Goal: Task Accomplishment & Management: Manage account settings

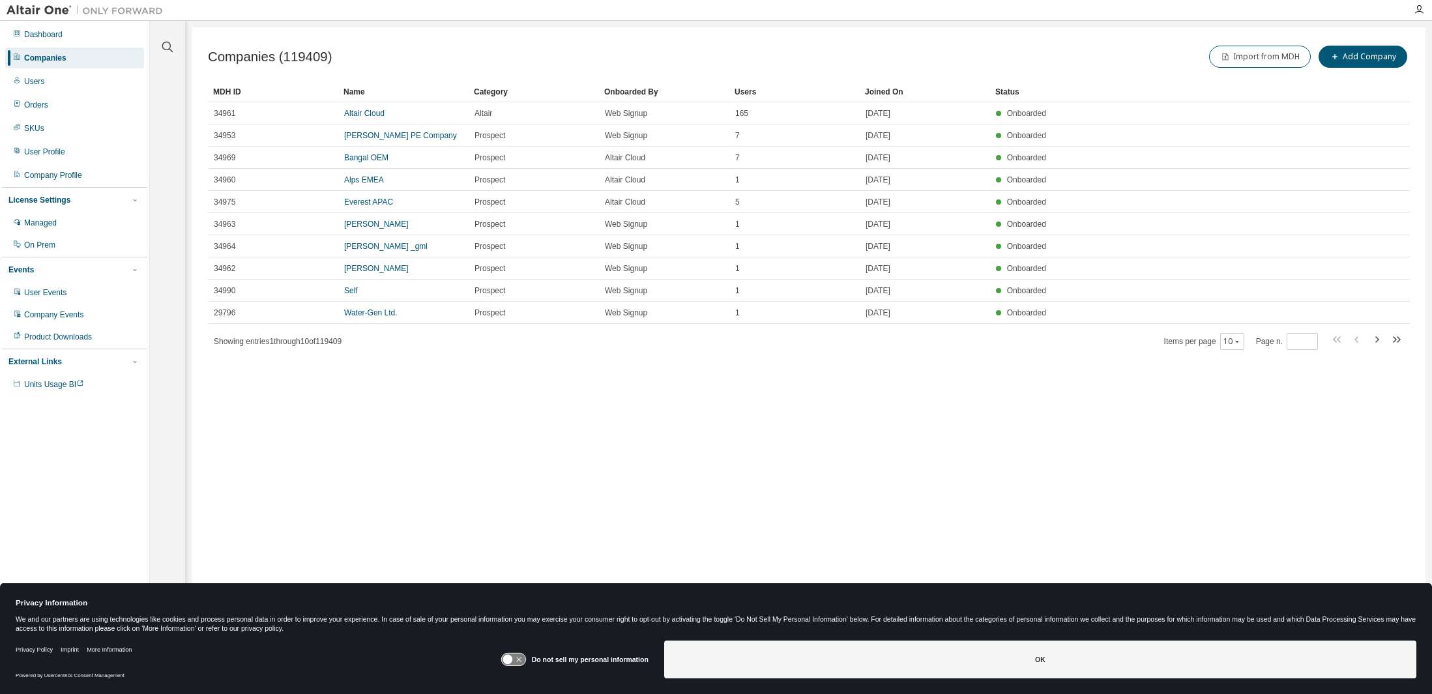
click at [56, 55] on div "Companies" at bounding box center [45, 58] width 42 height 10
click at [167, 46] on icon "button" at bounding box center [168, 47] width 16 height 16
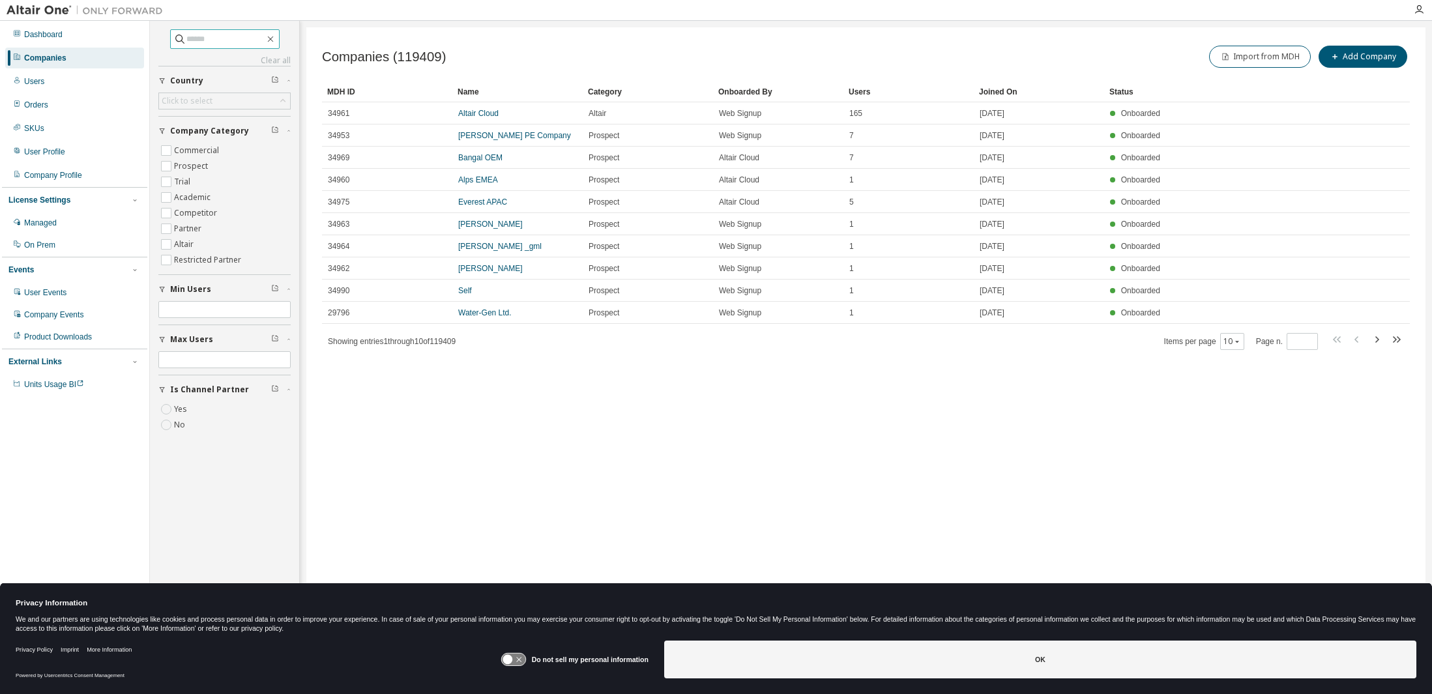
click at [227, 39] on input "text" at bounding box center [225, 39] width 78 height 13
type input "****"
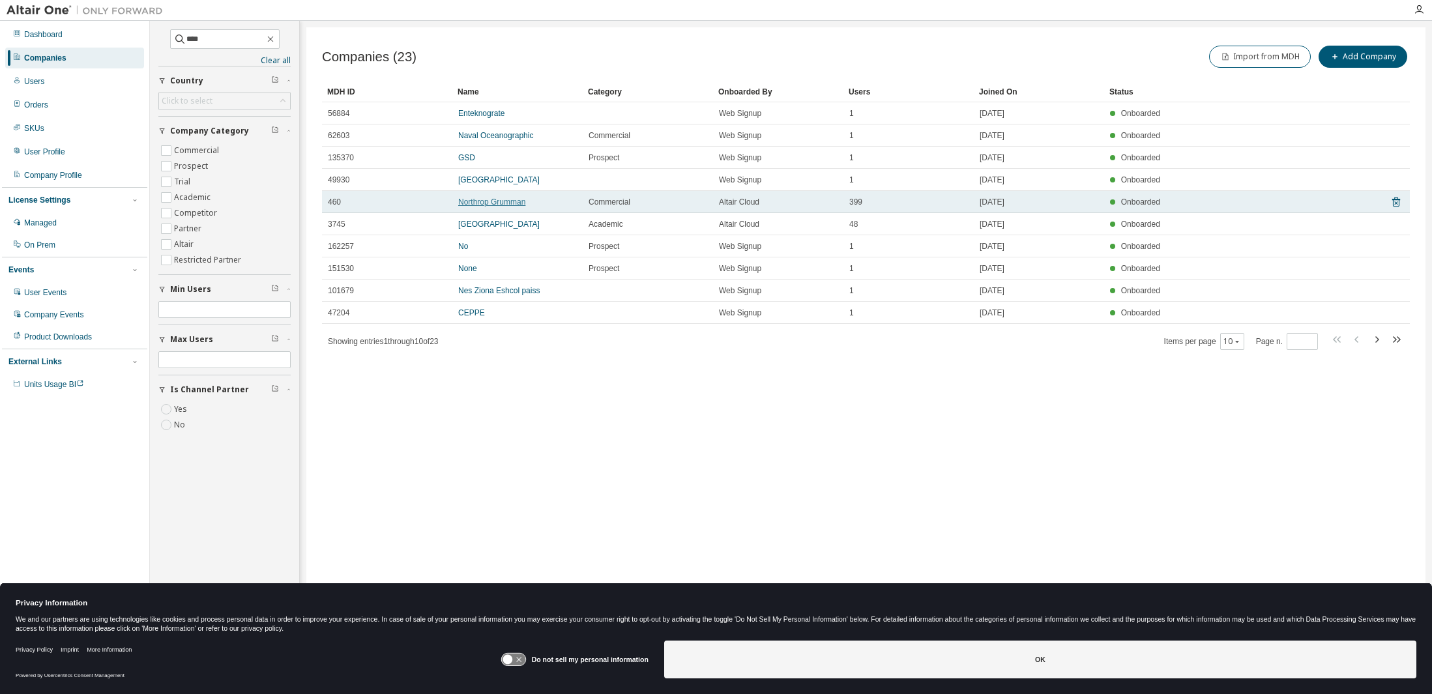
click at [487, 202] on link "Northrop Grumman" at bounding box center [491, 202] width 67 height 9
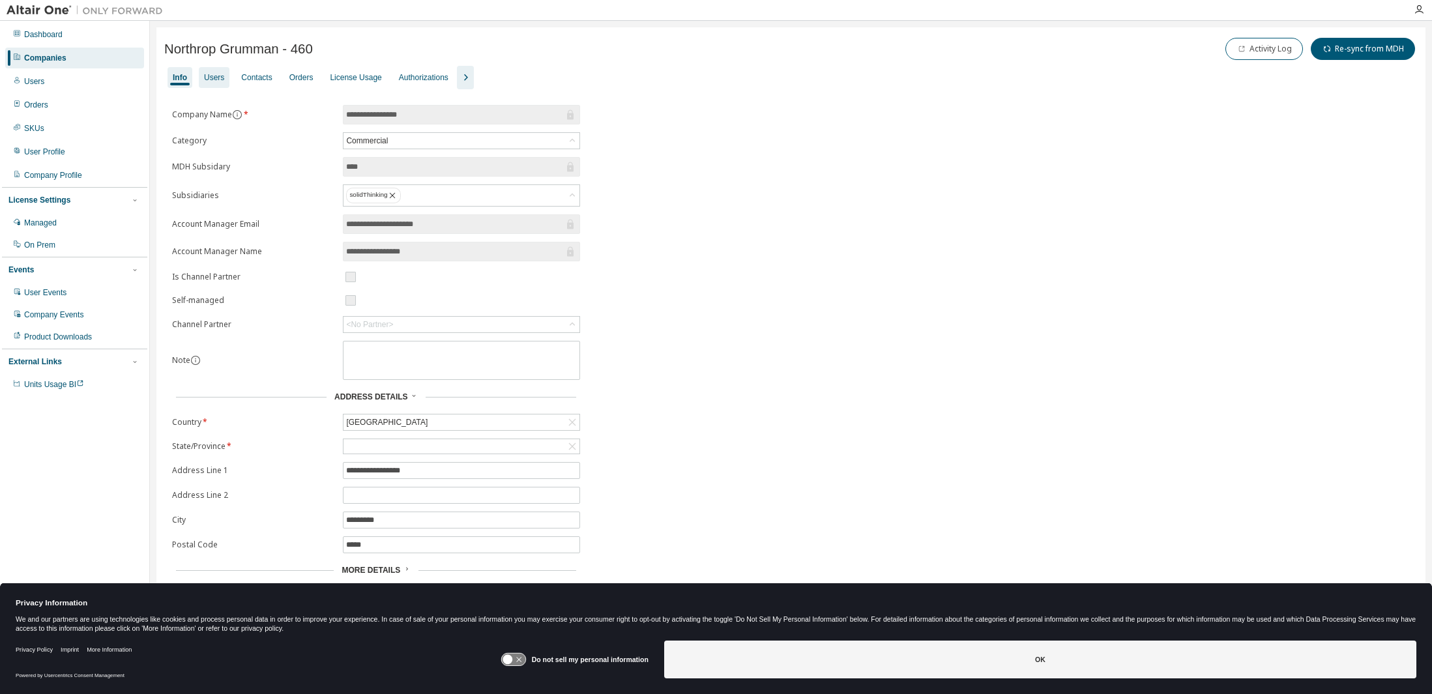
click at [212, 76] on div "Users" at bounding box center [214, 77] width 20 height 10
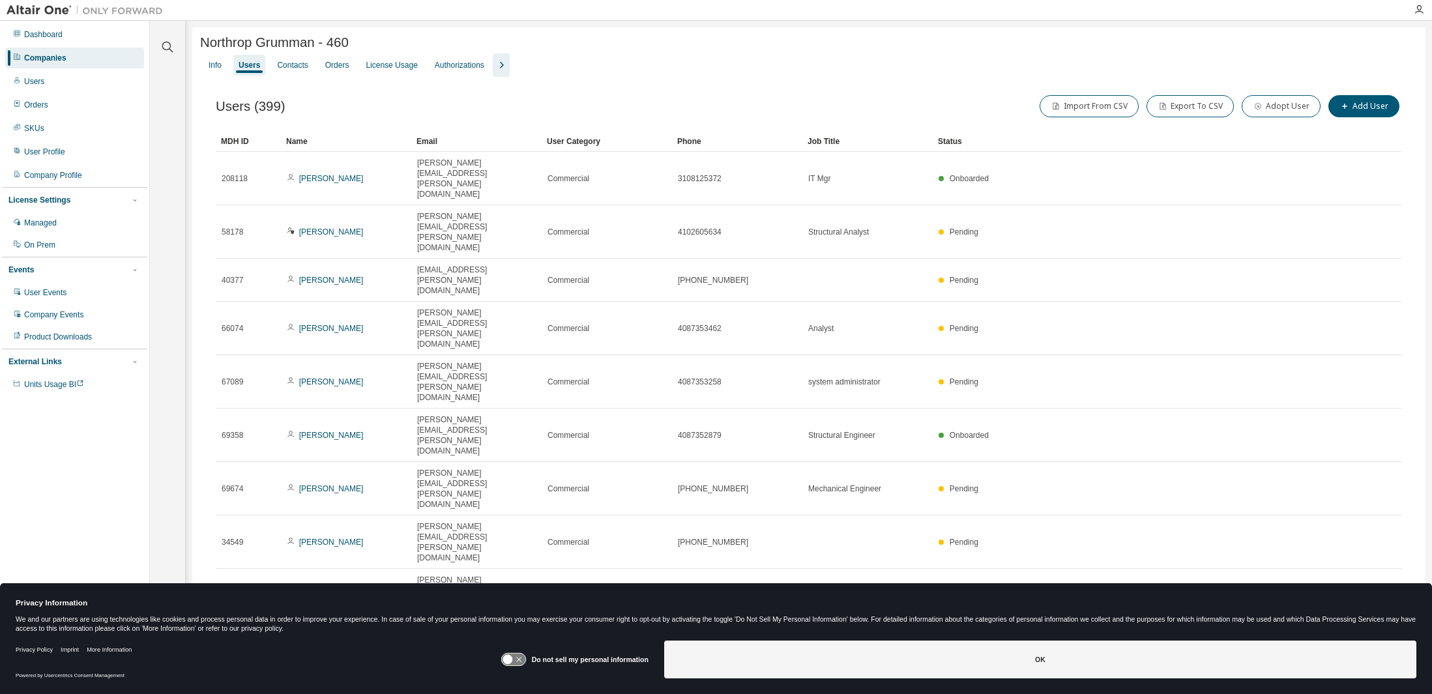
click at [212, 66] on div "Info" at bounding box center [215, 65] width 13 height 10
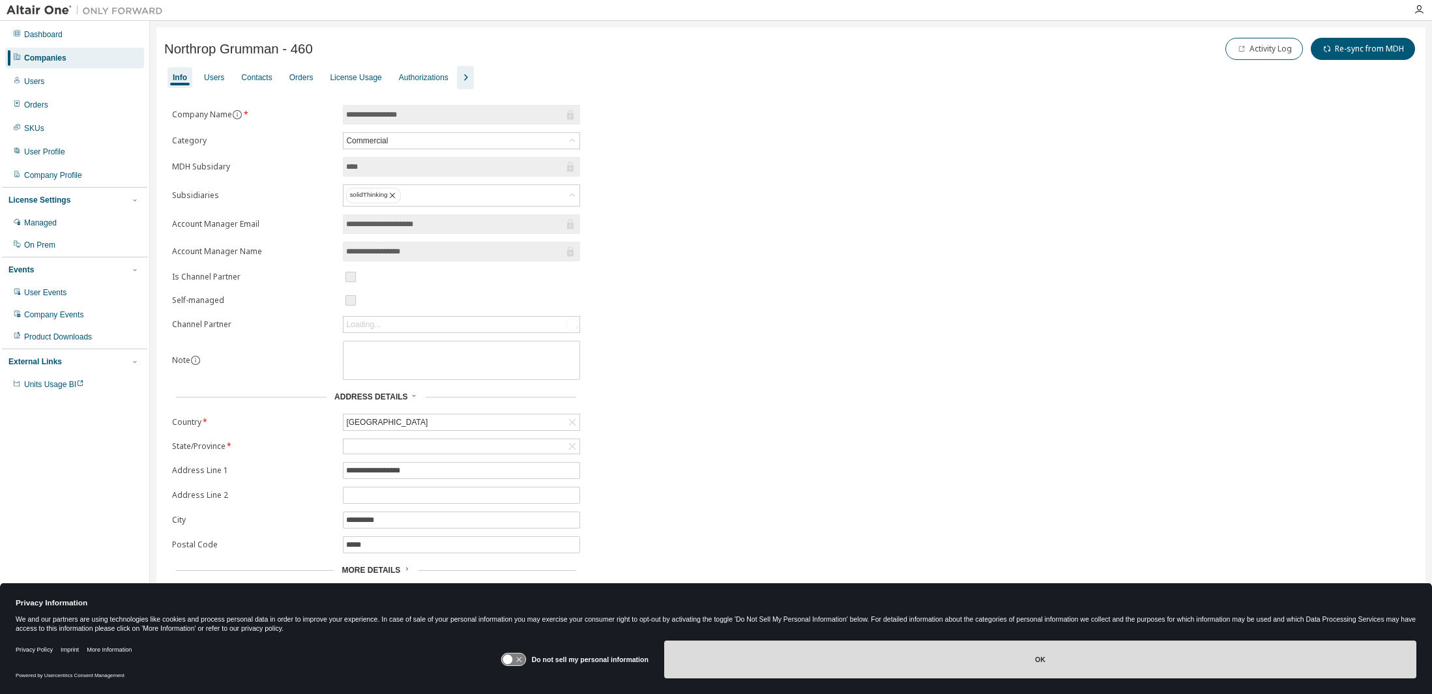
click at [976, 653] on button "OK" at bounding box center [1040, 660] width 752 height 38
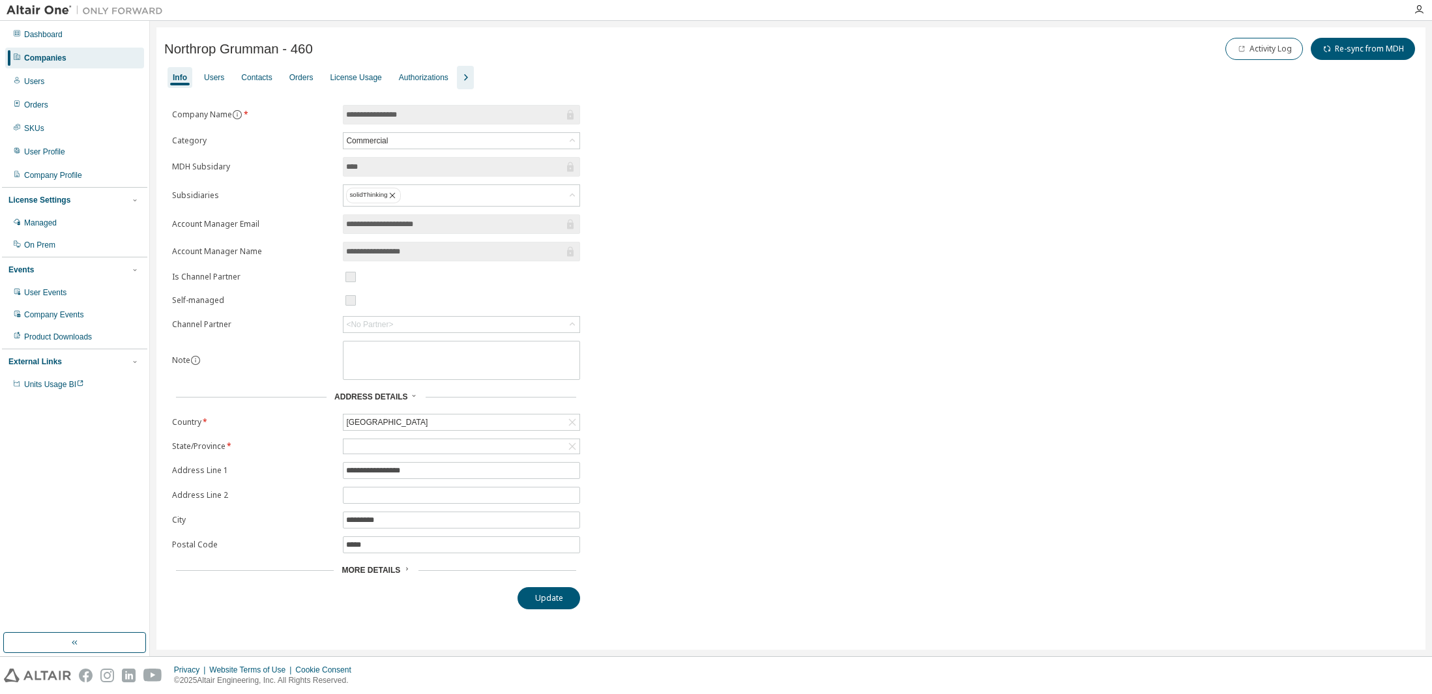
click at [468, 76] on icon "button" at bounding box center [466, 77] width 4 height 7
click at [212, 73] on div "Users" at bounding box center [214, 77] width 20 height 10
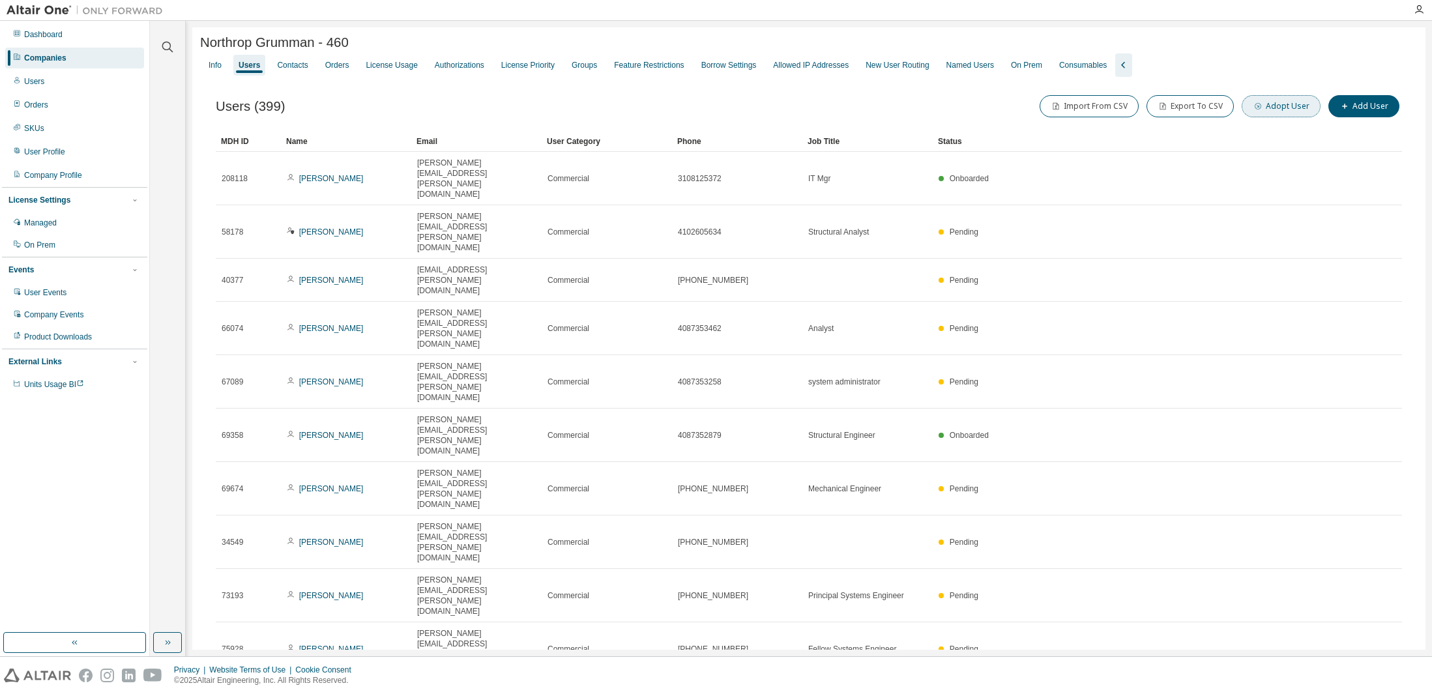
click at [1296, 109] on button "Adopt User" at bounding box center [1281, 106] width 79 height 22
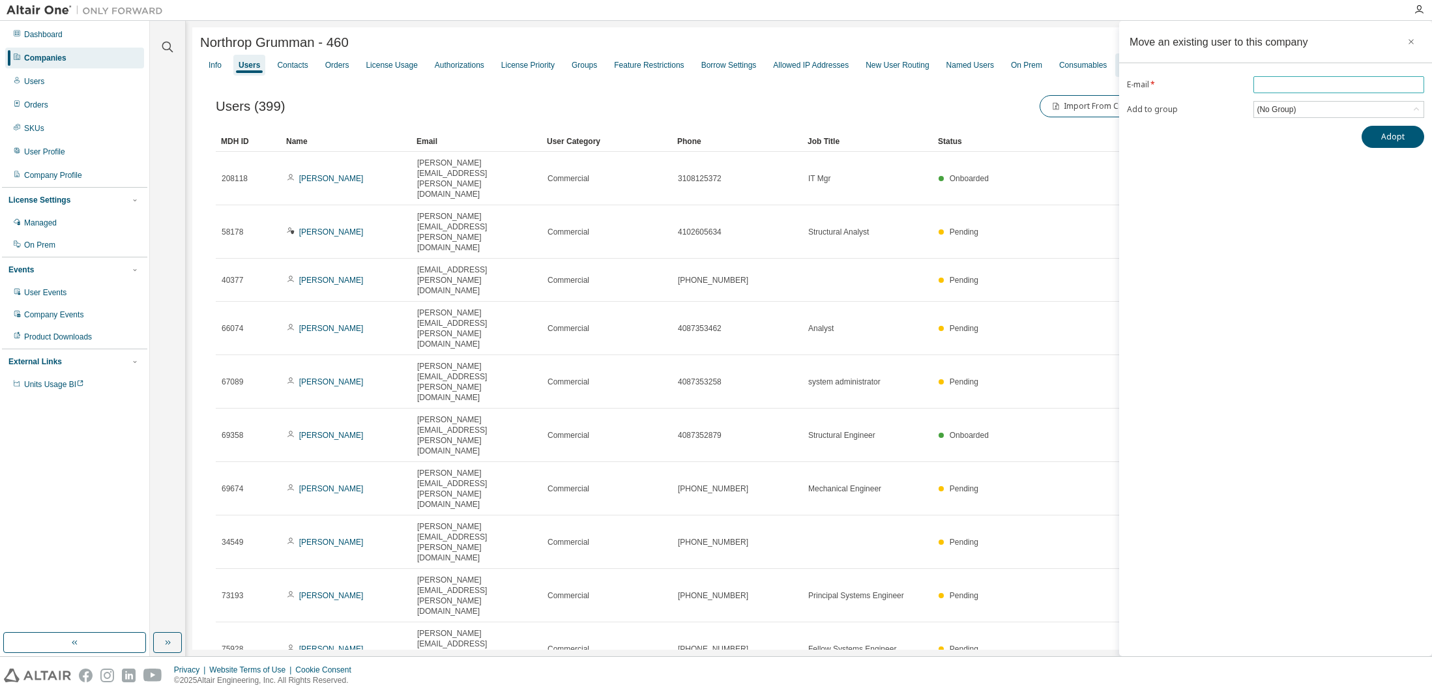
click at [1285, 84] on input "email" at bounding box center [1339, 85] width 164 height 10
paste input "**********"
type input "**********"
click at [1394, 138] on button "Adopt" at bounding box center [1393, 137] width 63 height 22
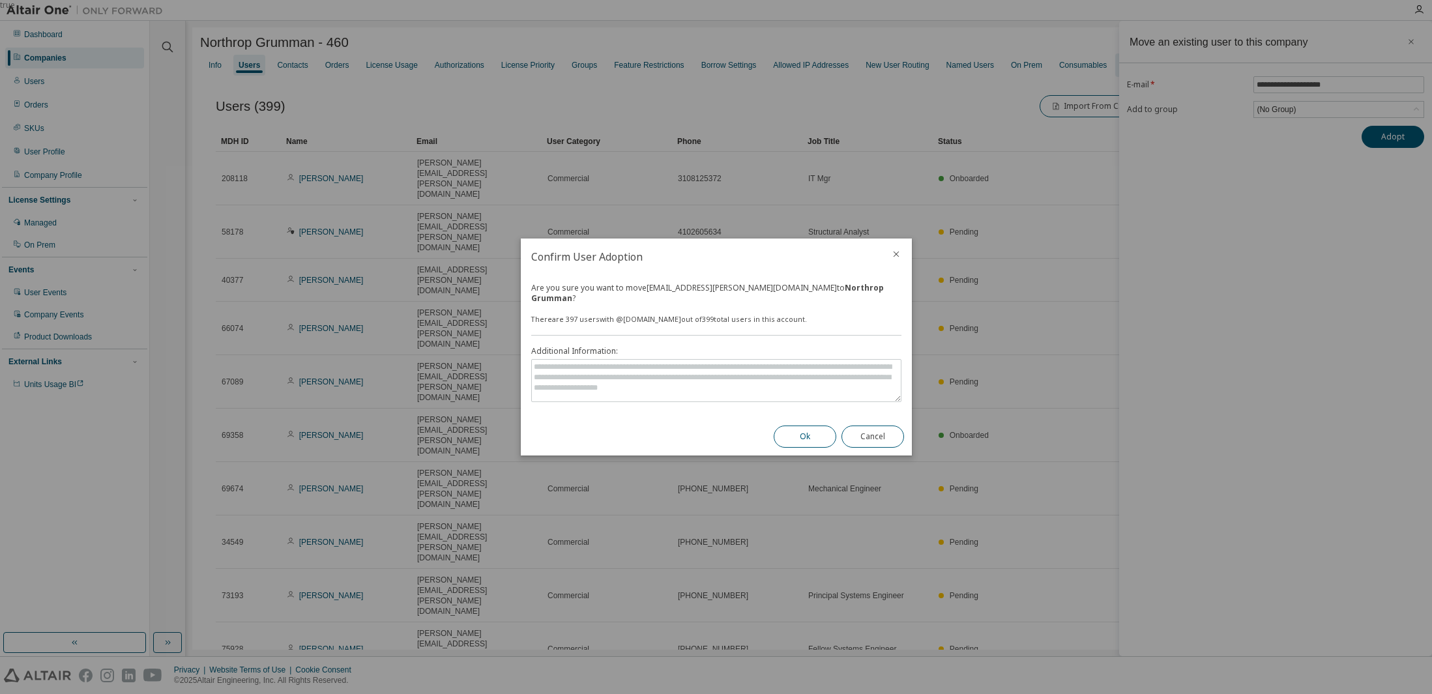
click at [810, 435] on button "Ok" at bounding box center [805, 437] width 63 height 22
click at [897, 259] on icon "close" at bounding box center [896, 254] width 10 height 10
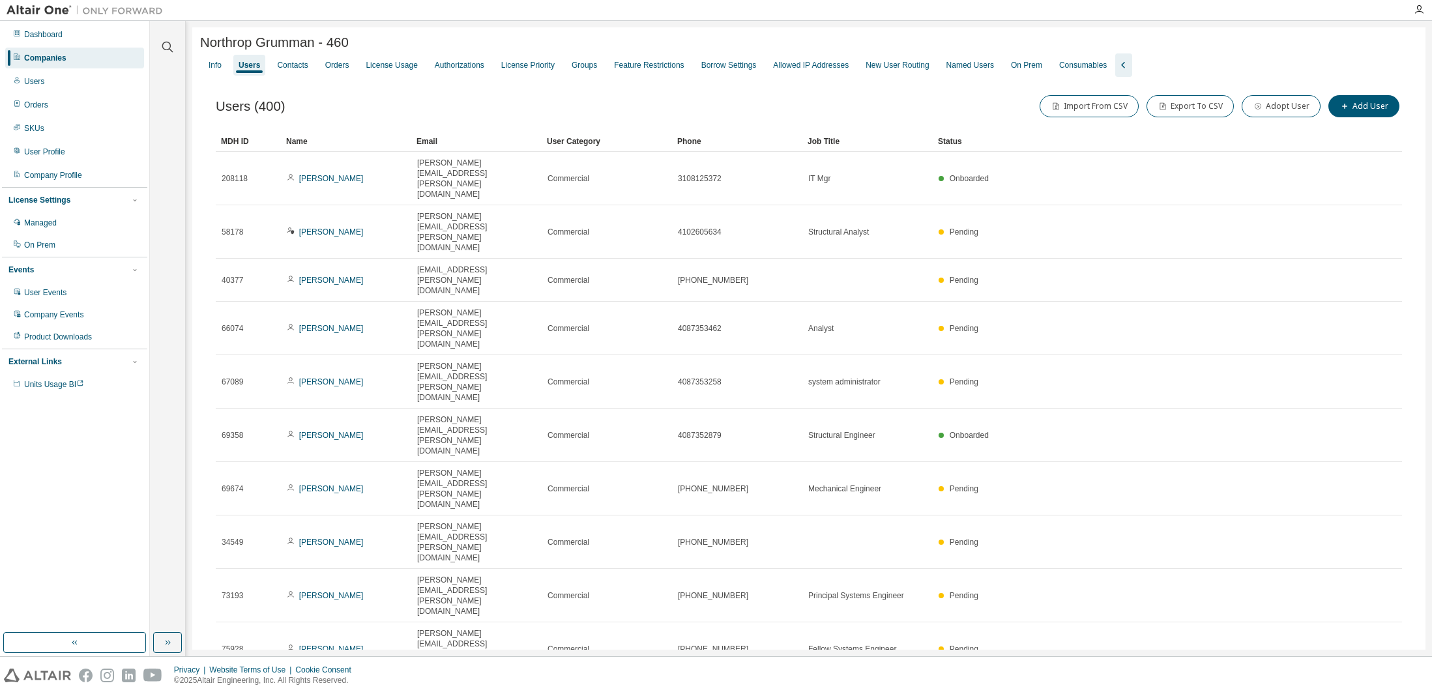
click at [1390, 688] on icon "button" at bounding box center [1391, 691] width 4 height 7
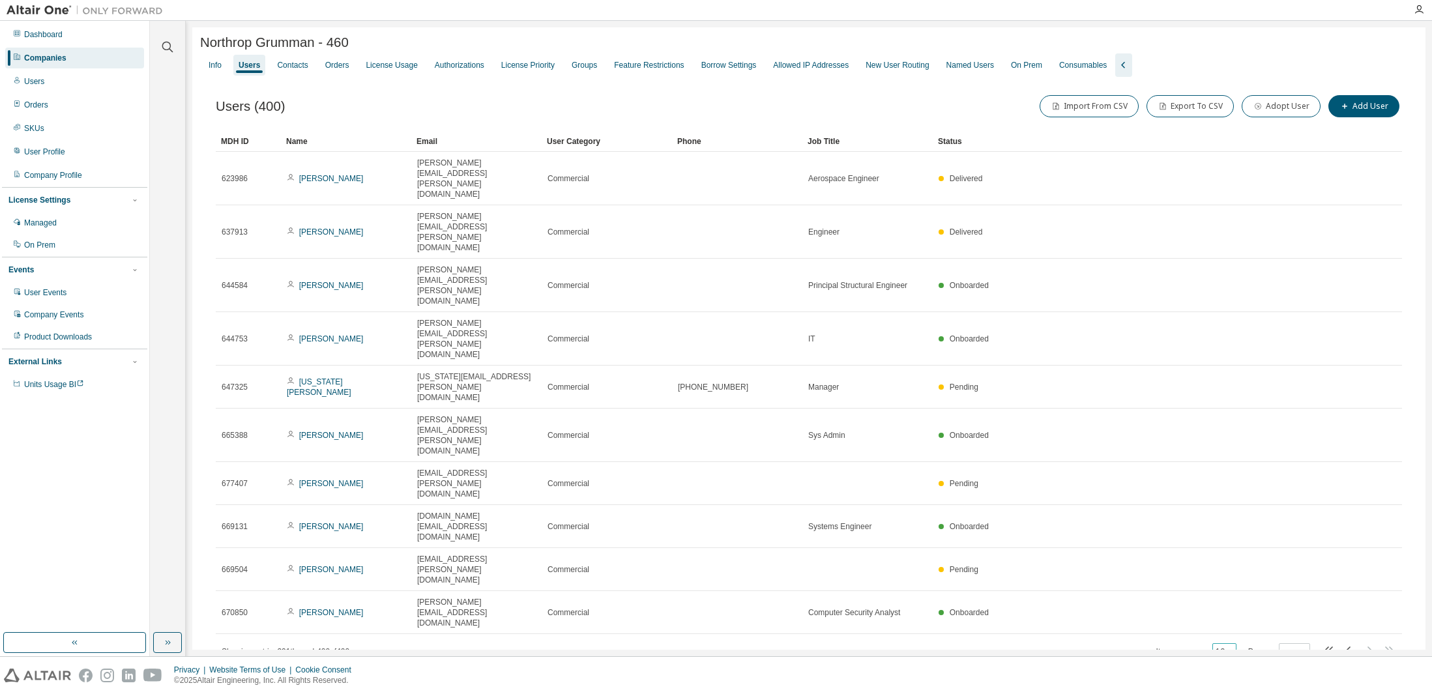
click at [1231, 648] on icon "button" at bounding box center [1229, 652] width 8 height 8
click at [1236, 471] on div "100" at bounding box center [1264, 472] width 104 height 16
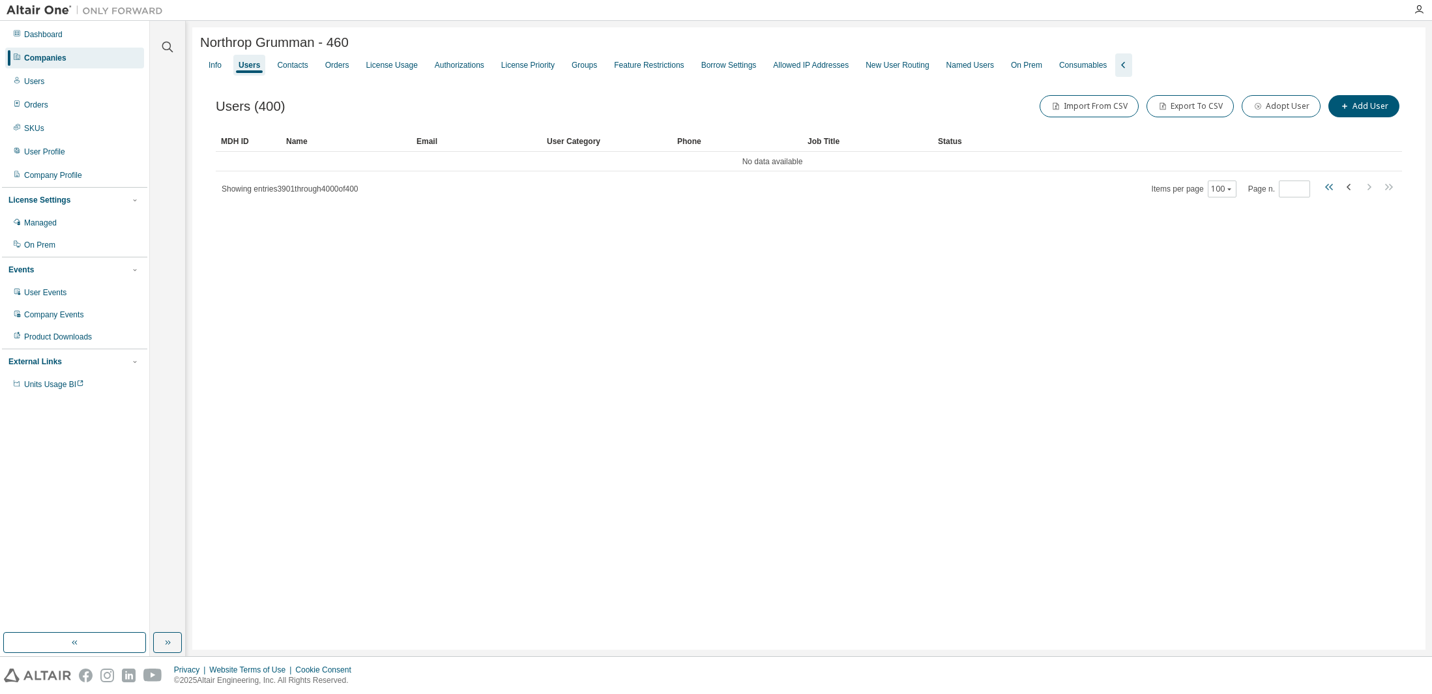
click at [1330, 186] on icon "button" at bounding box center [1331, 187] width 4 height 7
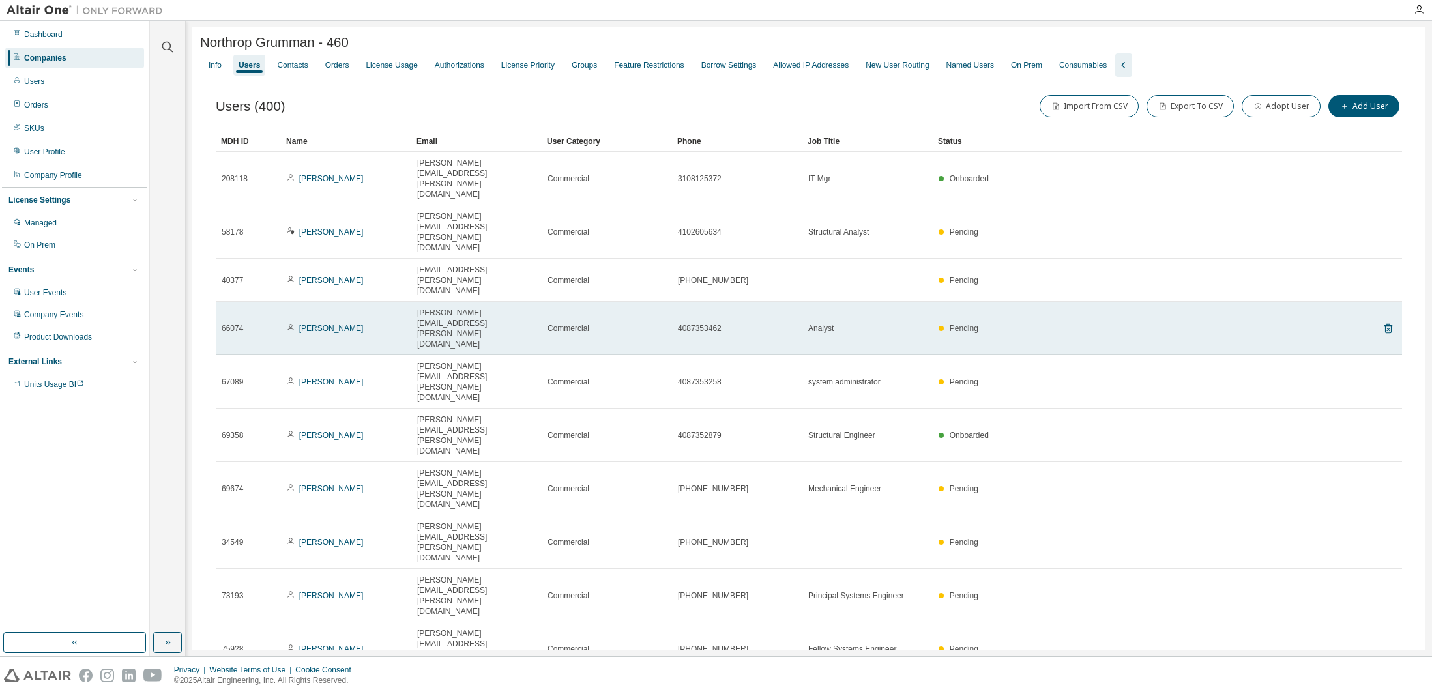
scroll to position [1839, 0]
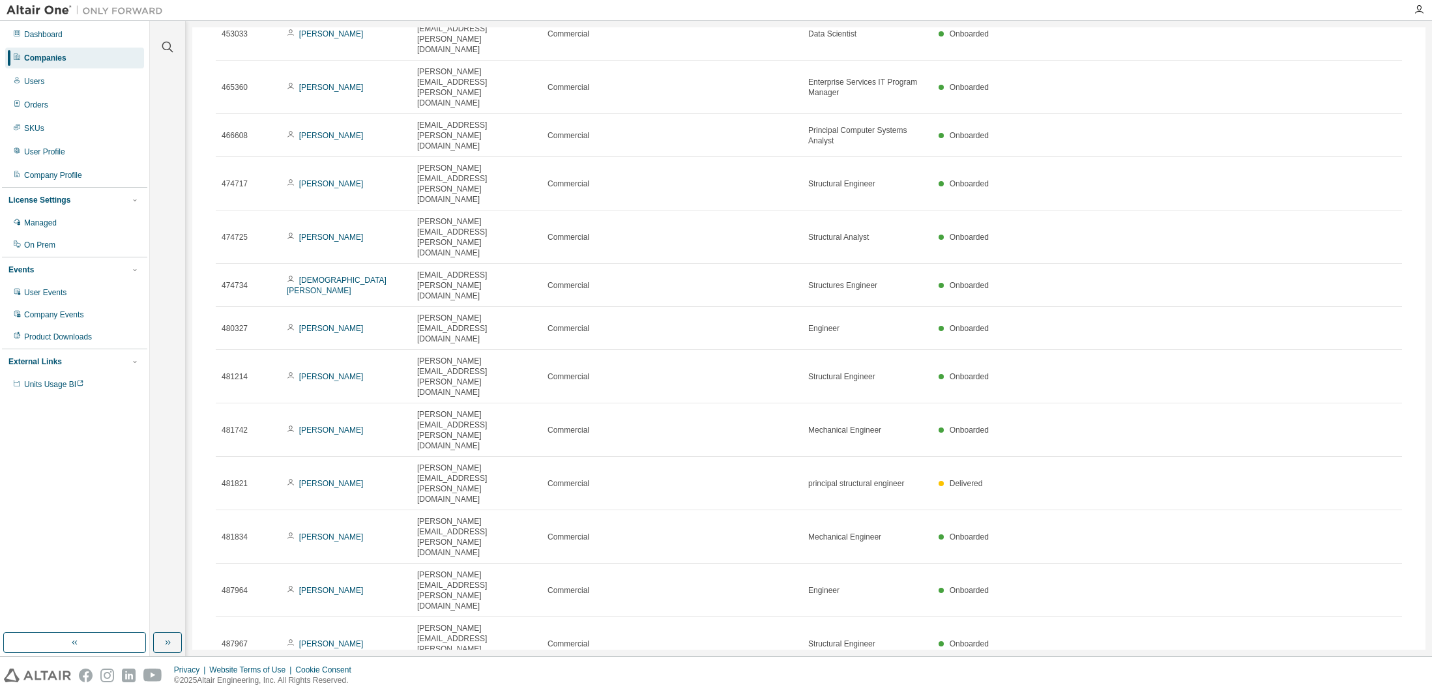
scroll to position [1889, 0]
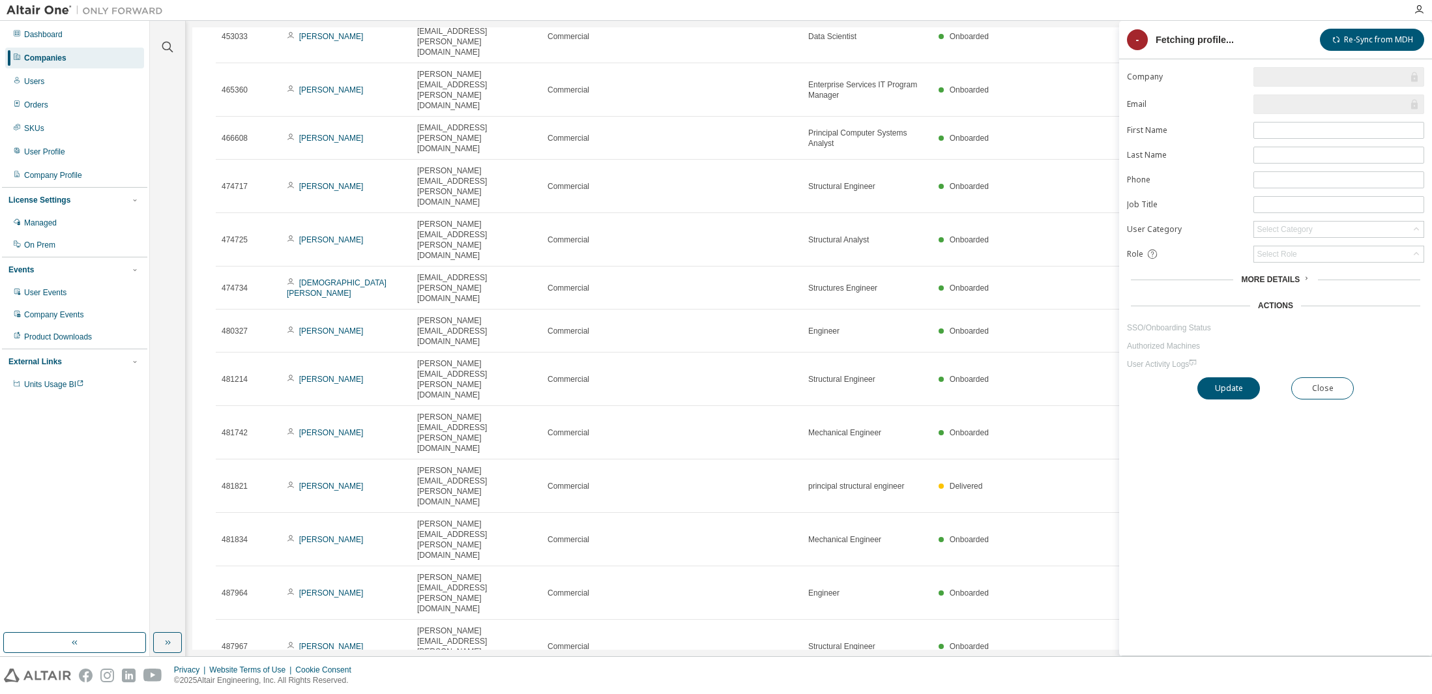
type input "*"
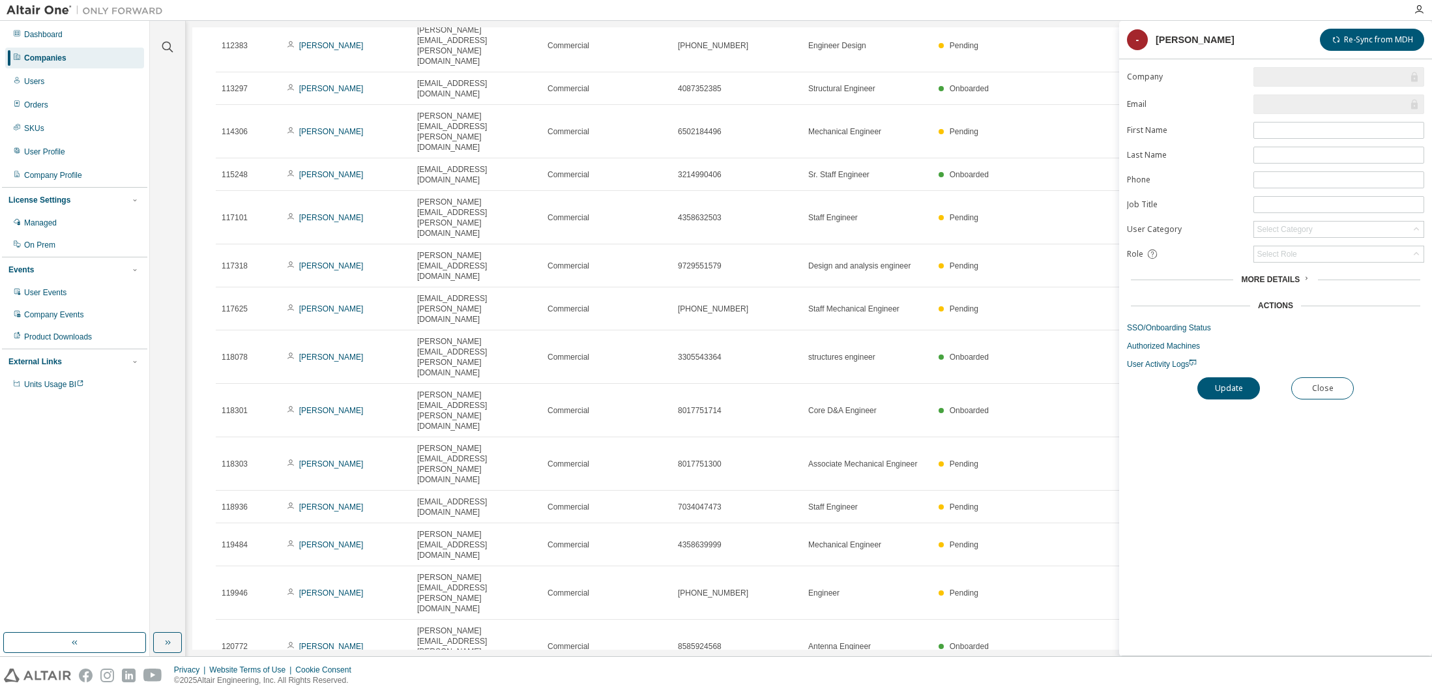
scroll to position [1839, 0]
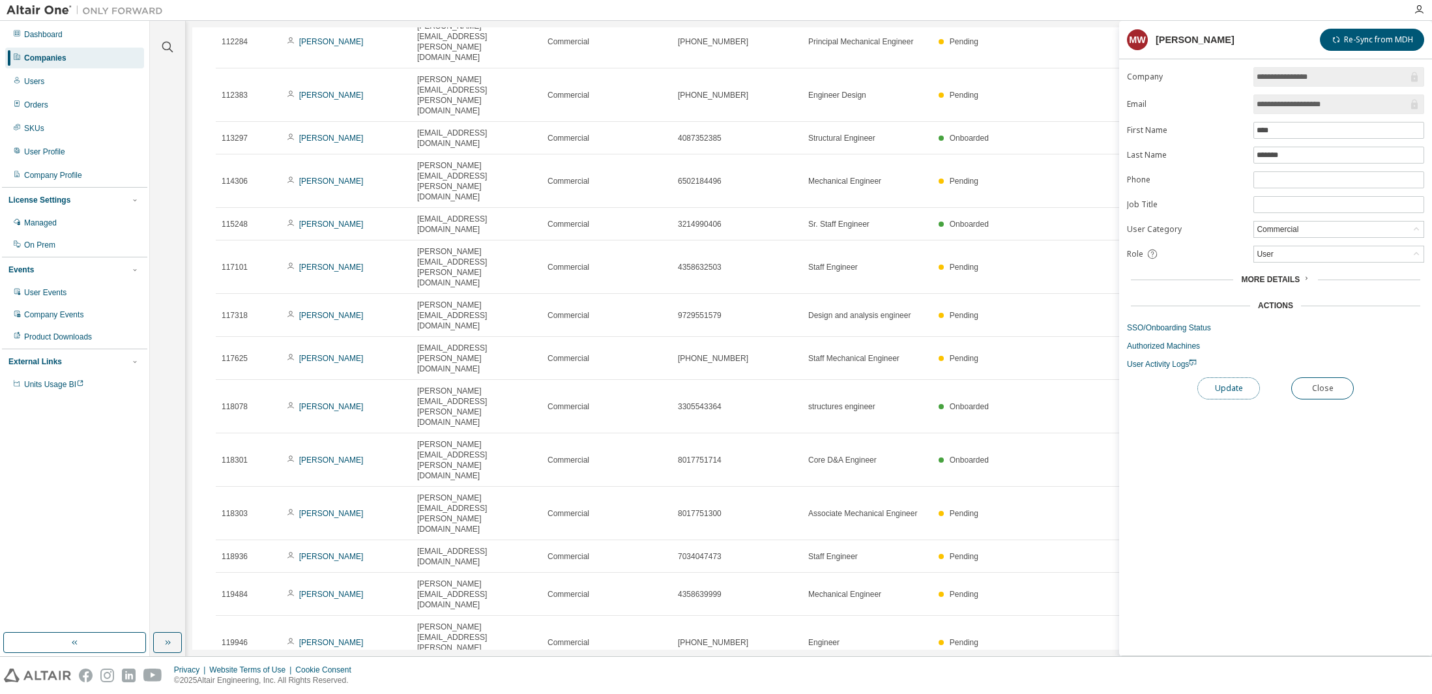
click at [1227, 388] on button "Update" at bounding box center [1228, 388] width 63 height 22
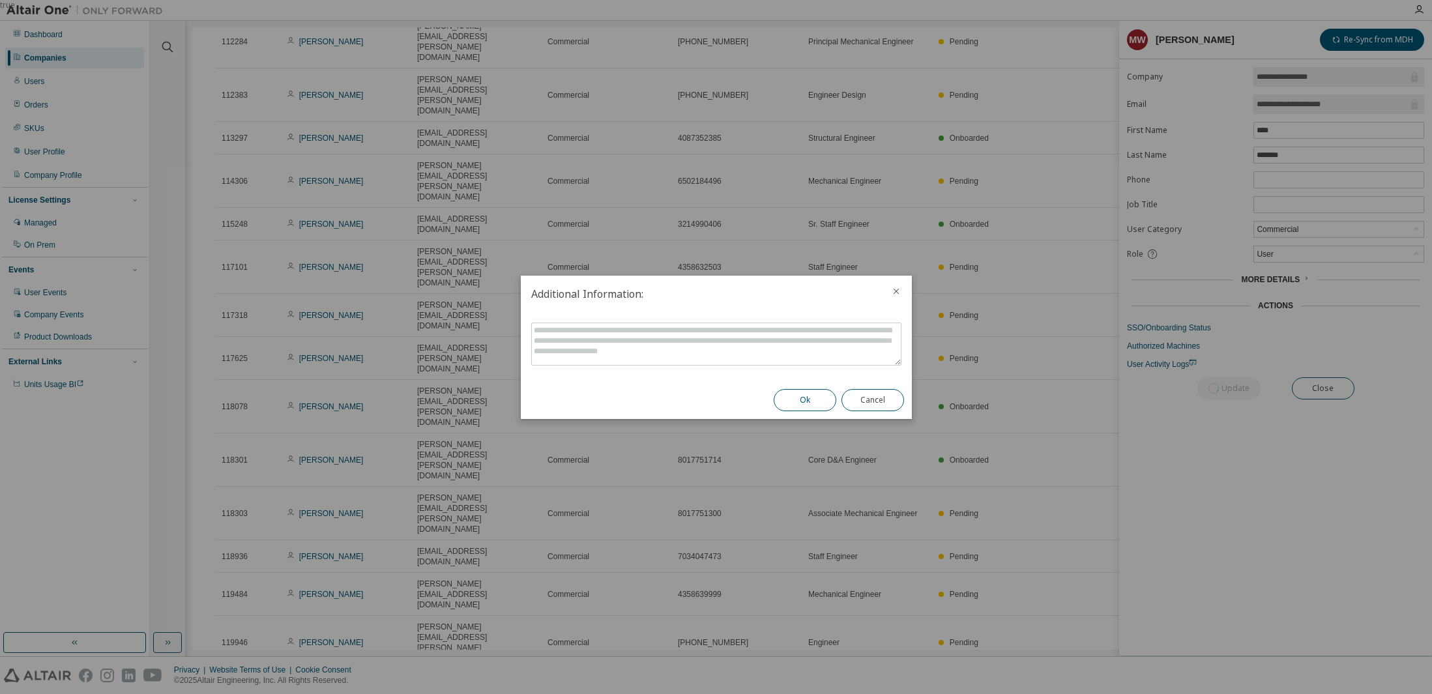
click at [813, 398] on button "Ok" at bounding box center [805, 400] width 63 height 22
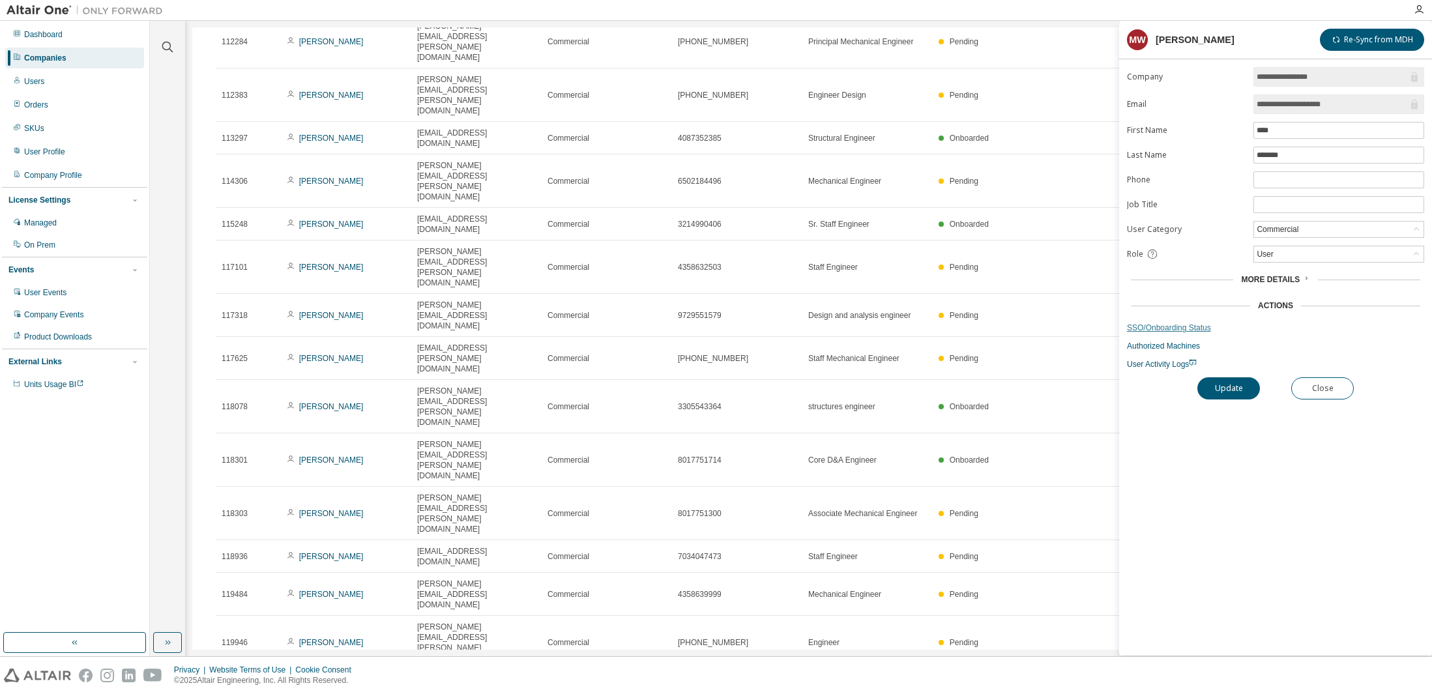
click at [1175, 329] on link "SSO/Onboarding Status" at bounding box center [1275, 328] width 297 height 10
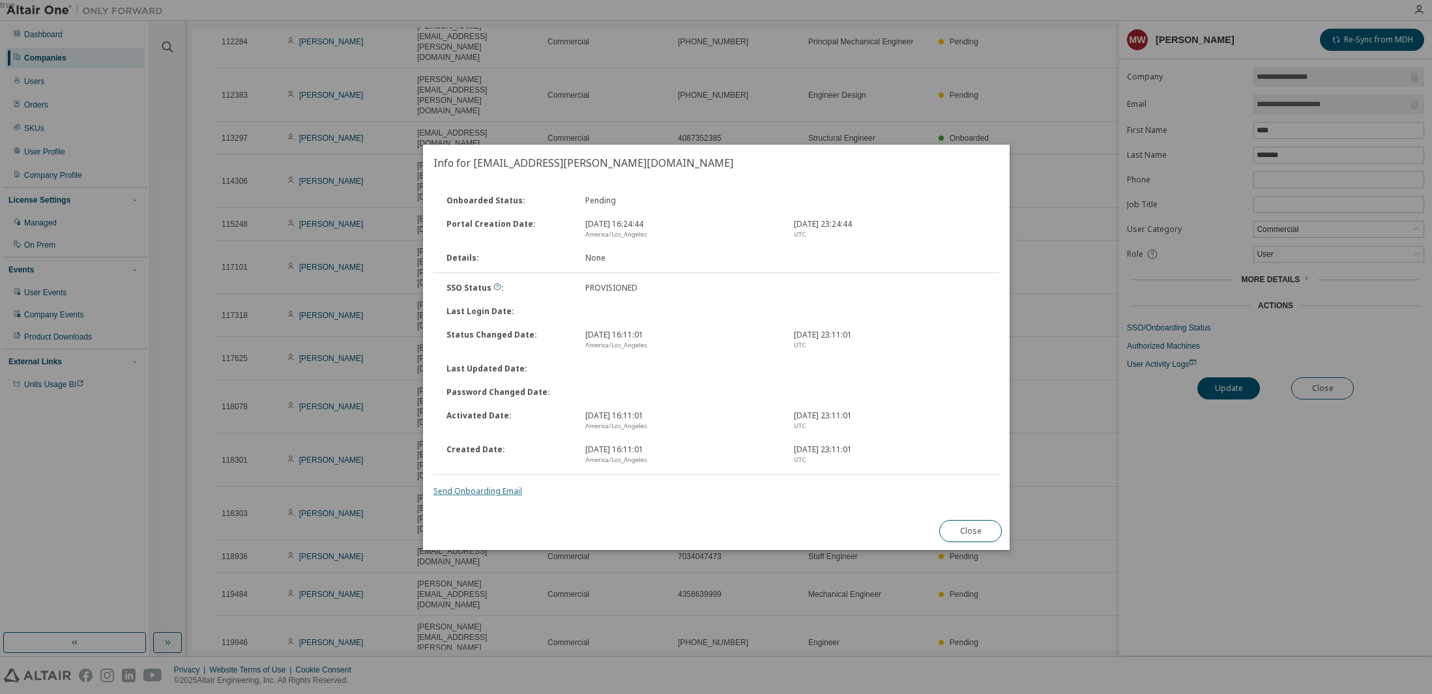
click at [487, 489] on link "Send Onboarding Email" at bounding box center [477, 491] width 89 height 11
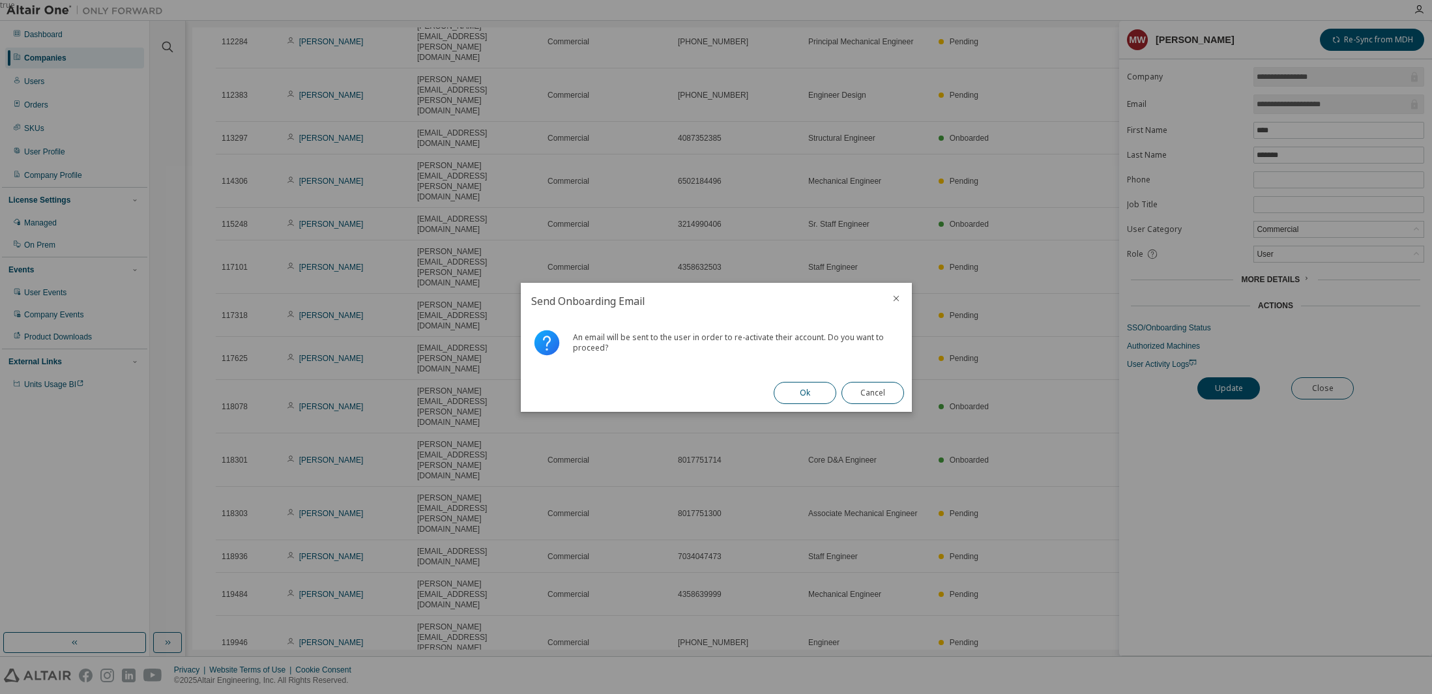
click at [802, 393] on button "Ok" at bounding box center [805, 393] width 63 height 22
click at [870, 396] on button "Close" at bounding box center [872, 393] width 63 height 22
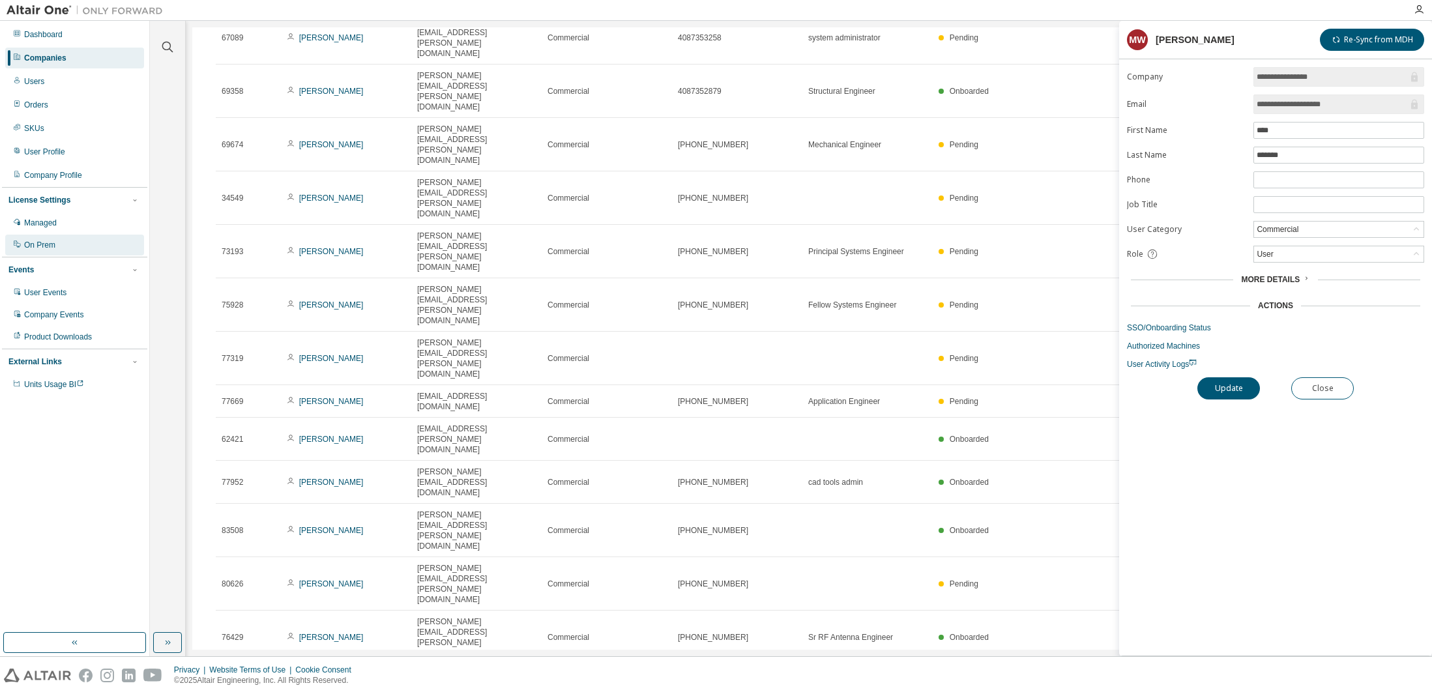
scroll to position [0, 0]
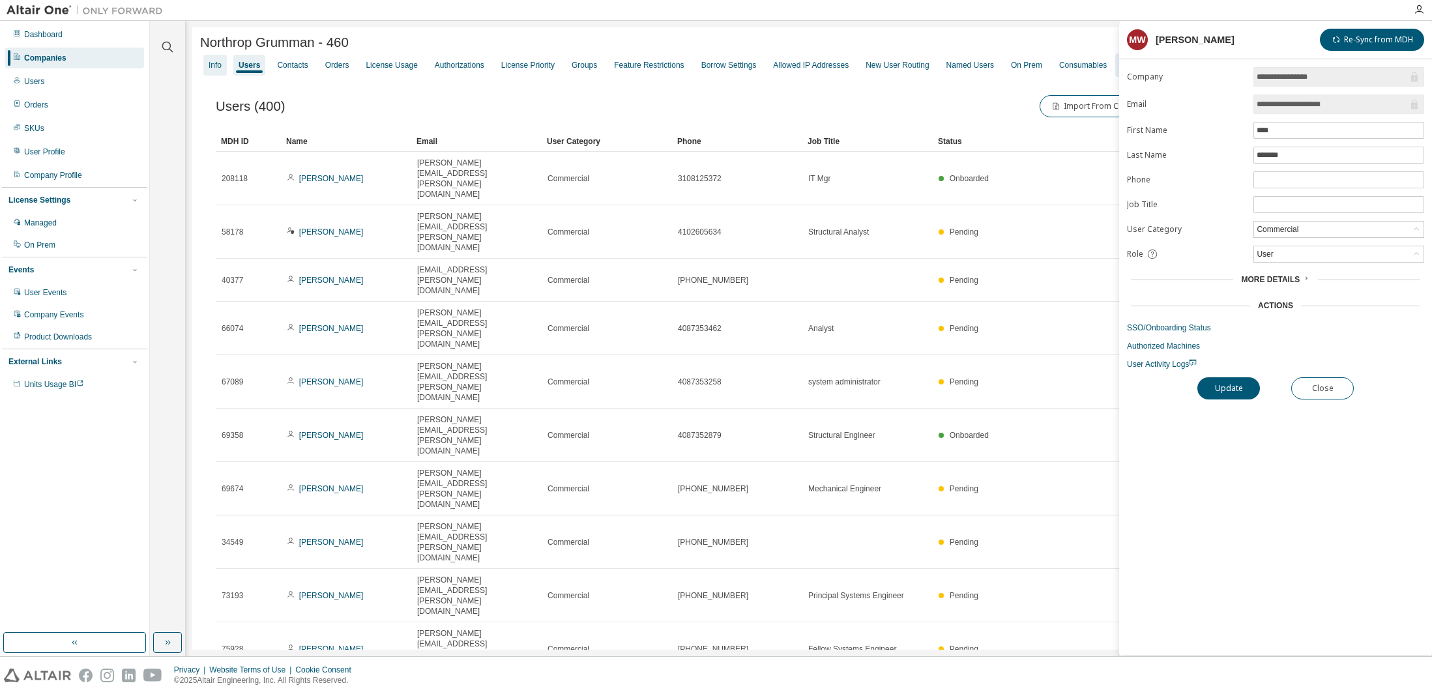
click at [216, 61] on div "Info" at bounding box center [215, 65] width 13 height 10
